Goal: Find specific page/section: Find specific page/section

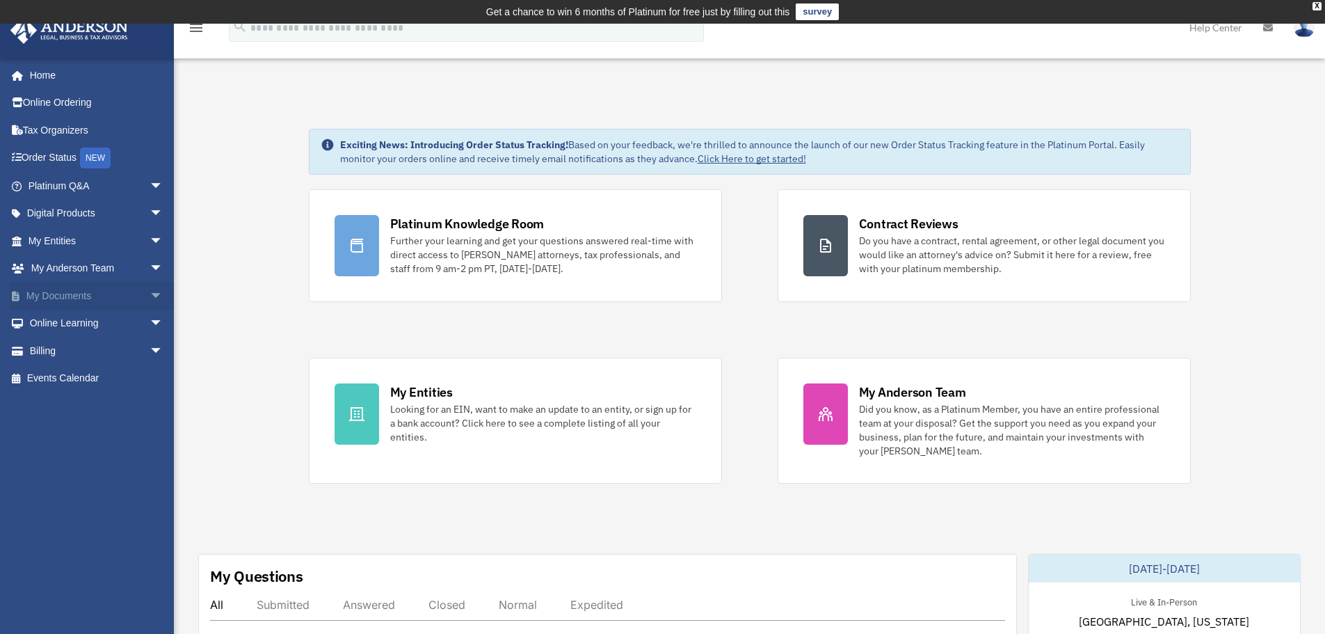
click at [46, 294] on link "My Documents arrow_drop_down" at bounding box center [97, 296] width 175 height 28
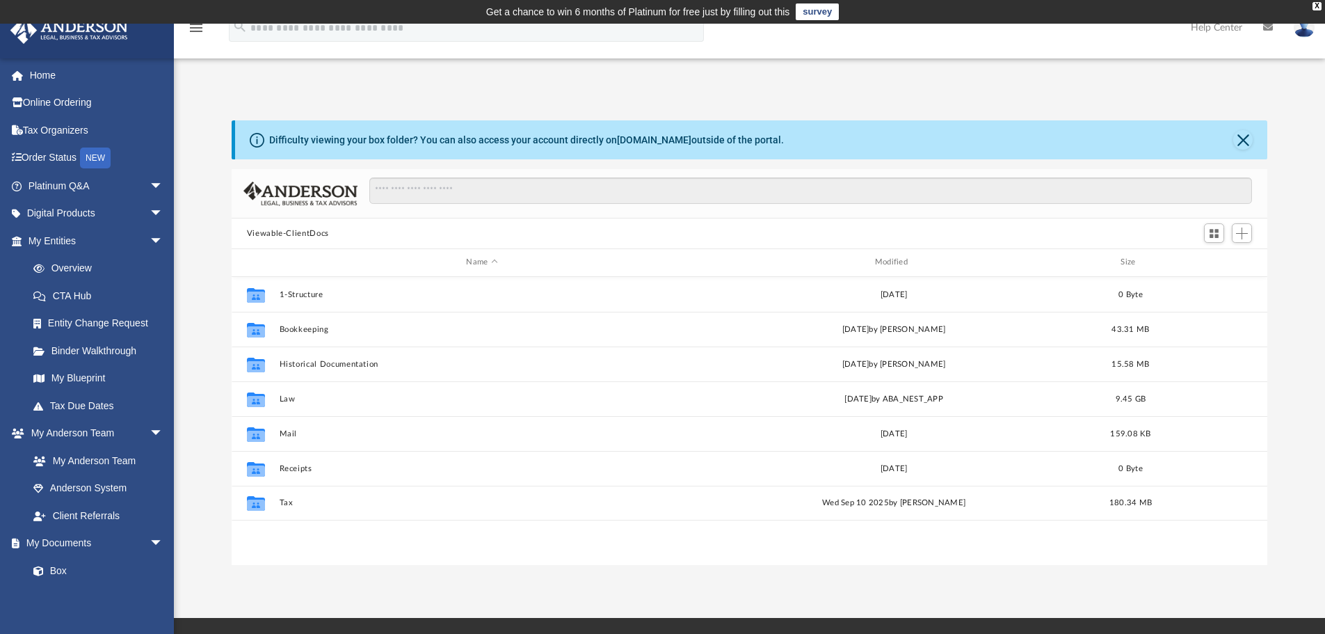
scroll to position [306, 1025]
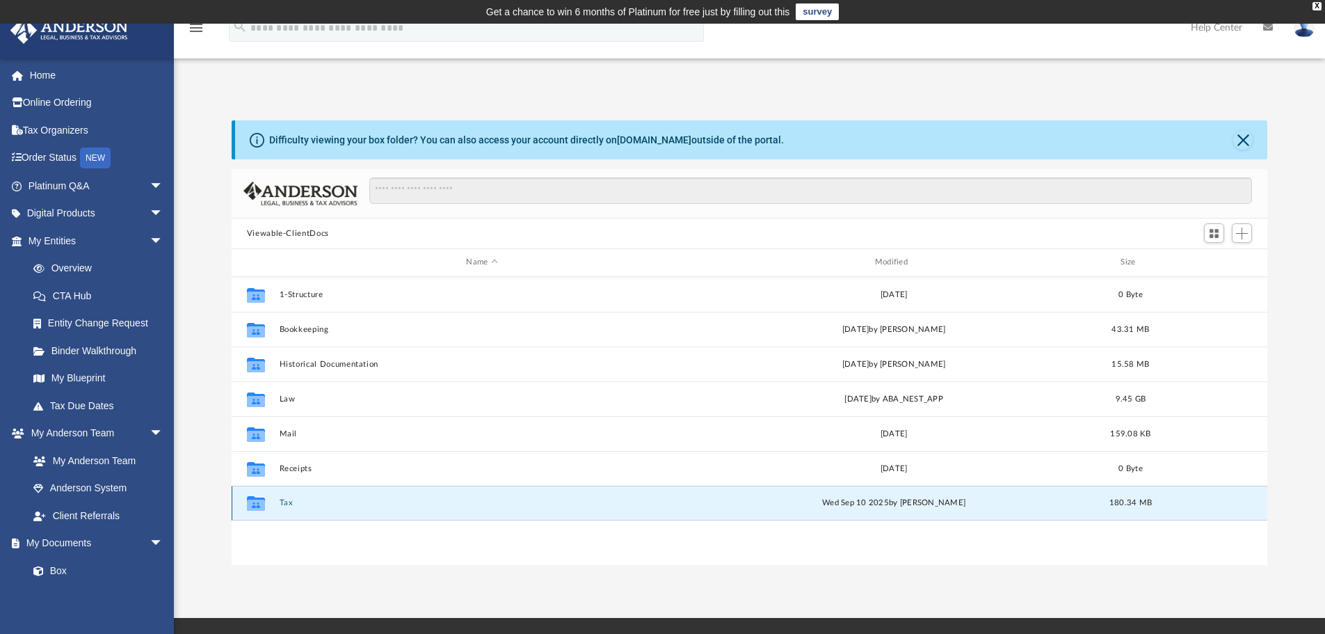
click at [282, 501] on button "Tax" at bounding box center [481, 502] width 405 height 9
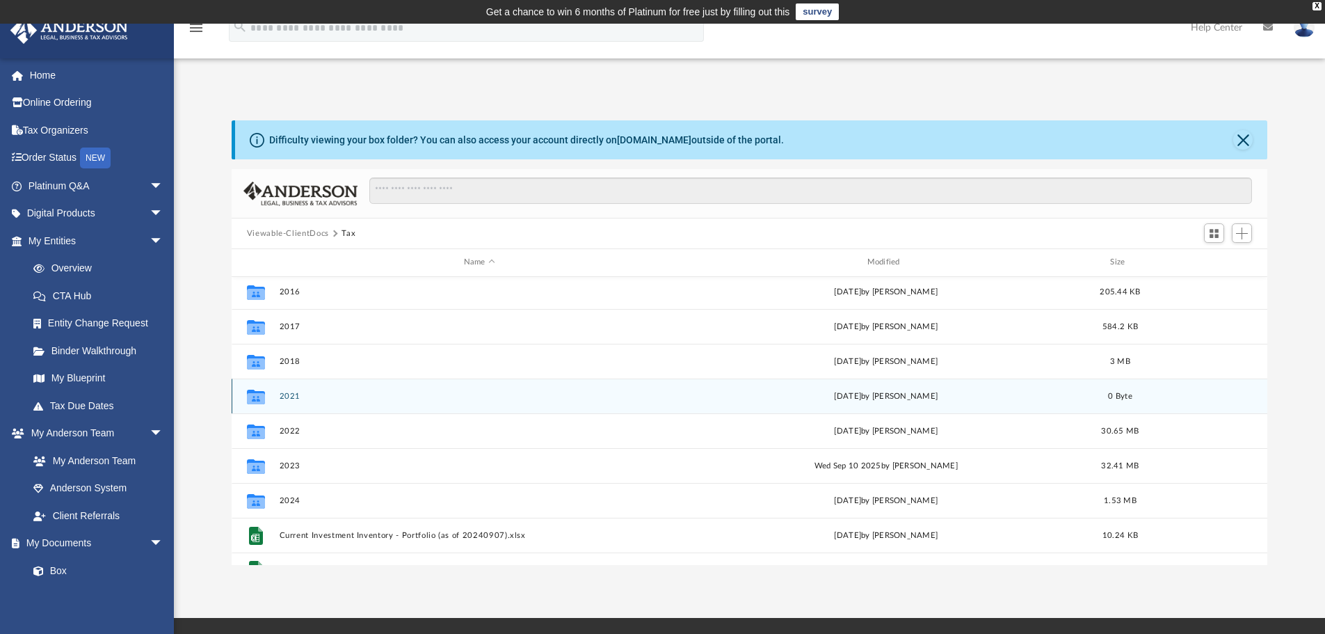
scroll to position [95, 0]
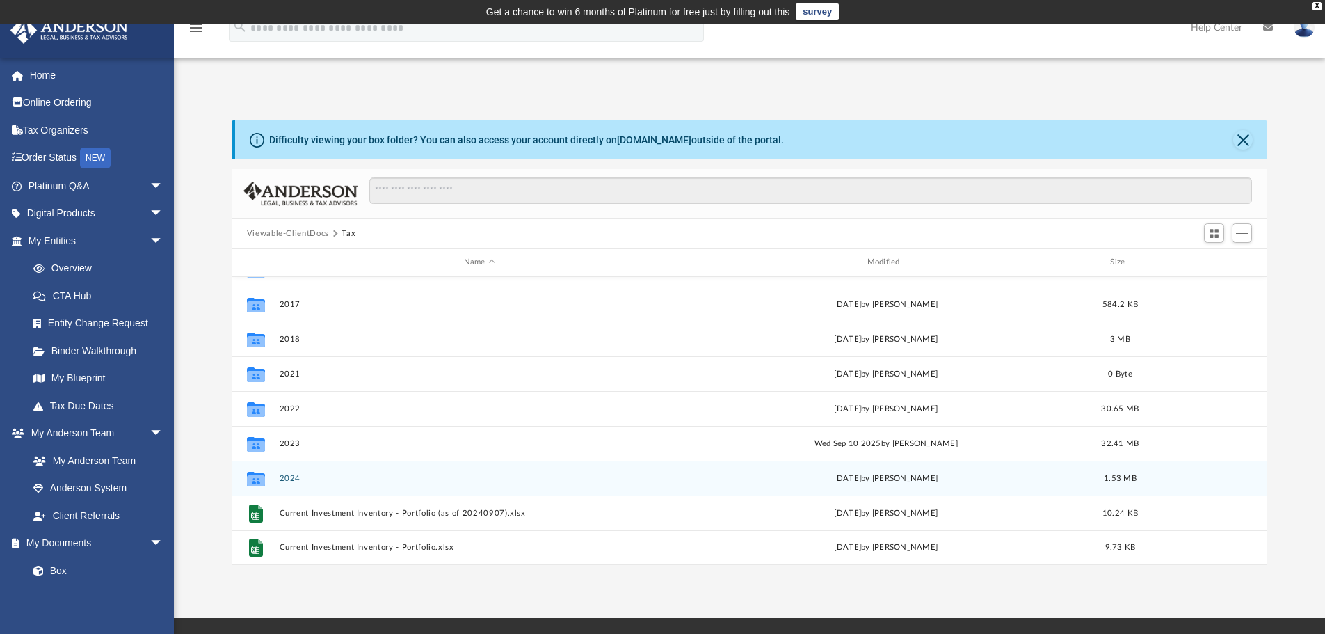
click at [282, 481] on button "2024" at bounding box center [479, 478] width 401 height 9
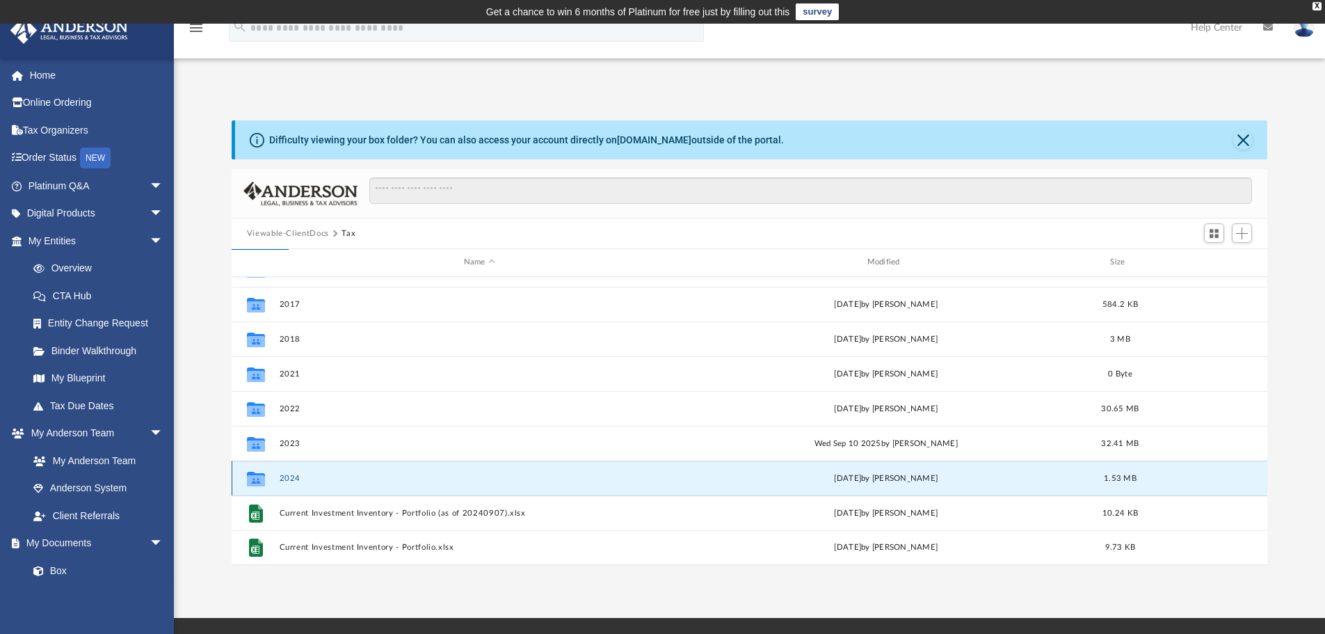
scroll to position [0, 0]
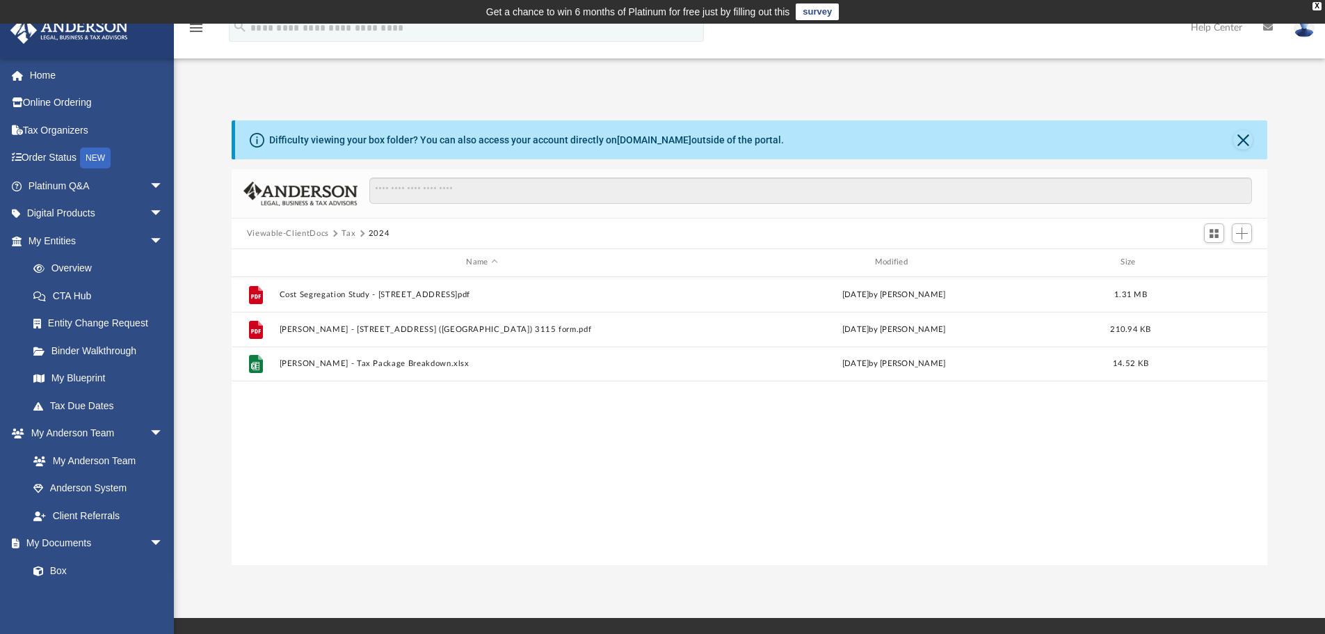
click at [348, 233] on button "Tax" at bounding box center [348, 233] width 14 height 13
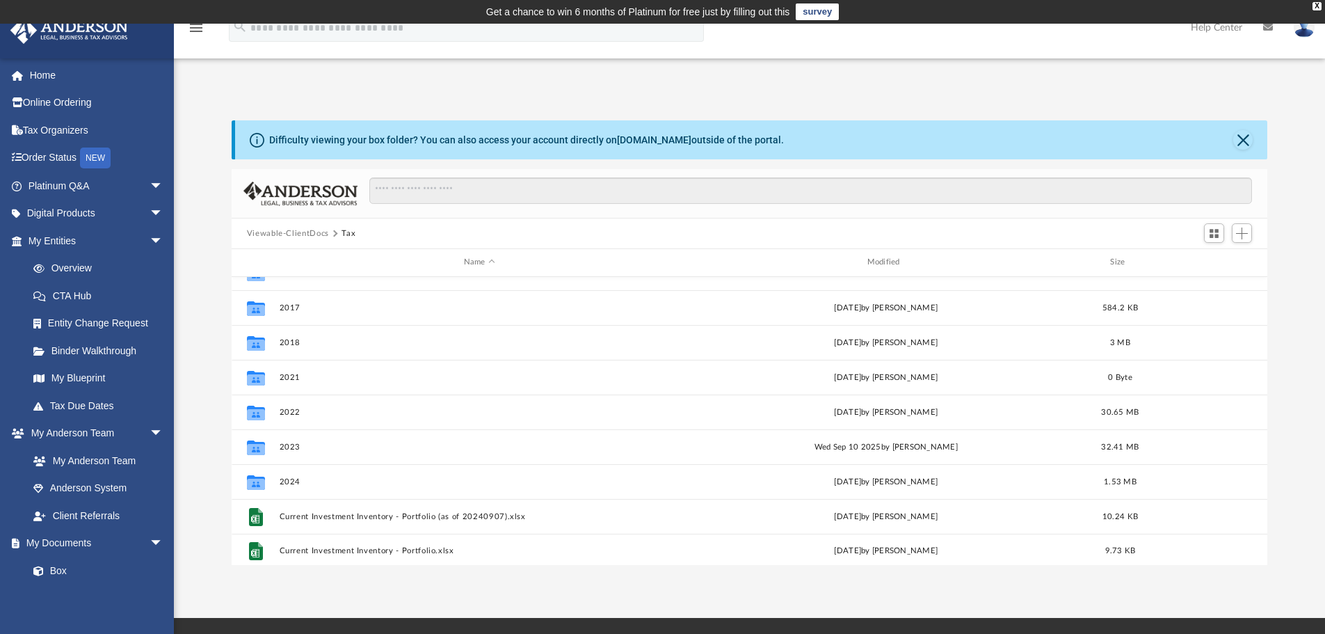
scroll to position [95, 0]
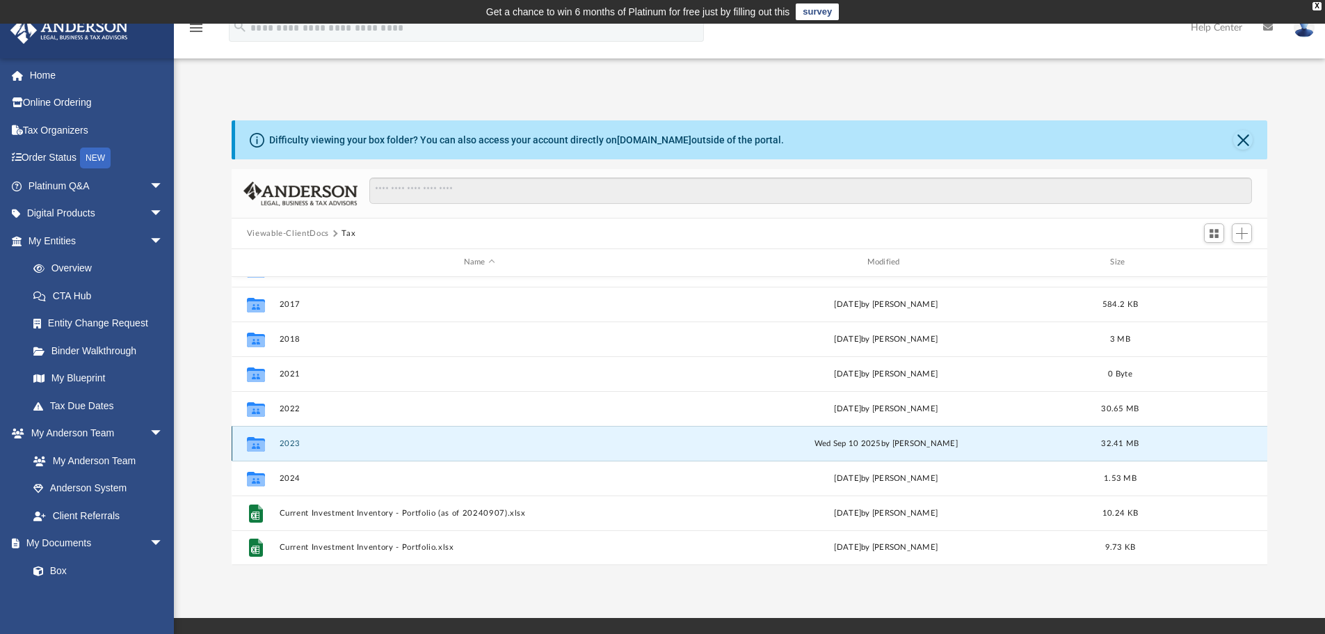
click at [286, 444] on button "2023" at bounding box center [479, 443] width 401 height 9
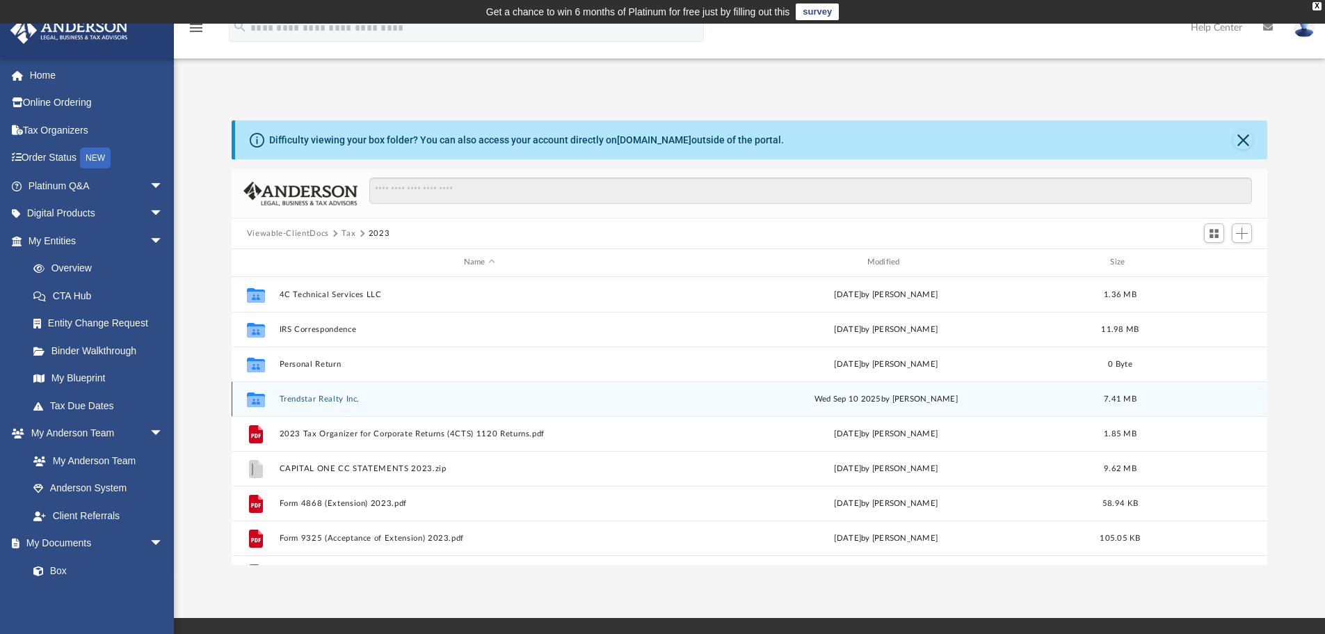
click at [308, 396] on button "Trendstar Realty Inc." at bounding box center [479, 398] width 401 height 9
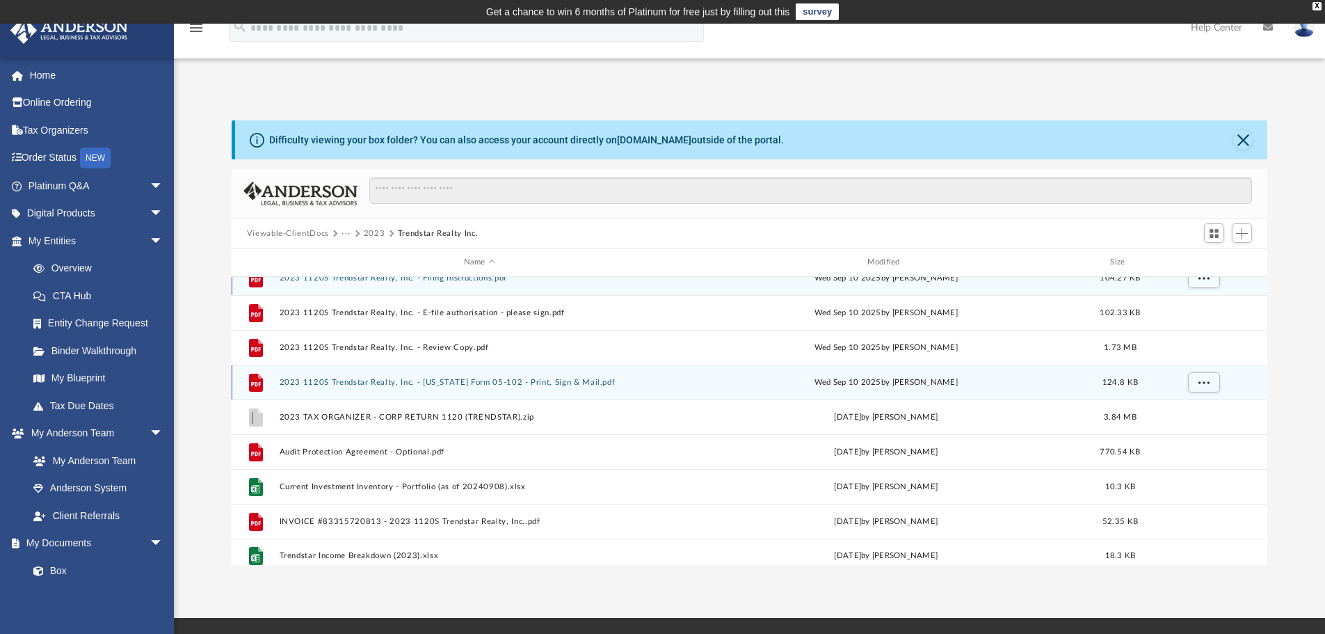
scroll to position [25, 0]
